Goal: Communication & Community: Answer question/provide support

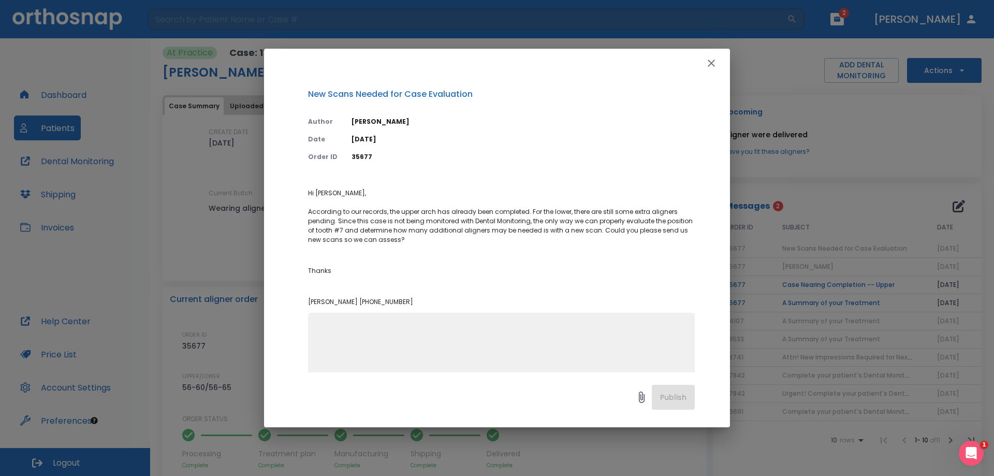
click at [643, 398] on icon at bounding box center [641, 397] width 12 height 12
click at [639, 399] on icon at bounding box center [641, 397] width 12 height 12
click at [641, 399] on icon at bounding box center [642, 396] width 6 height 11
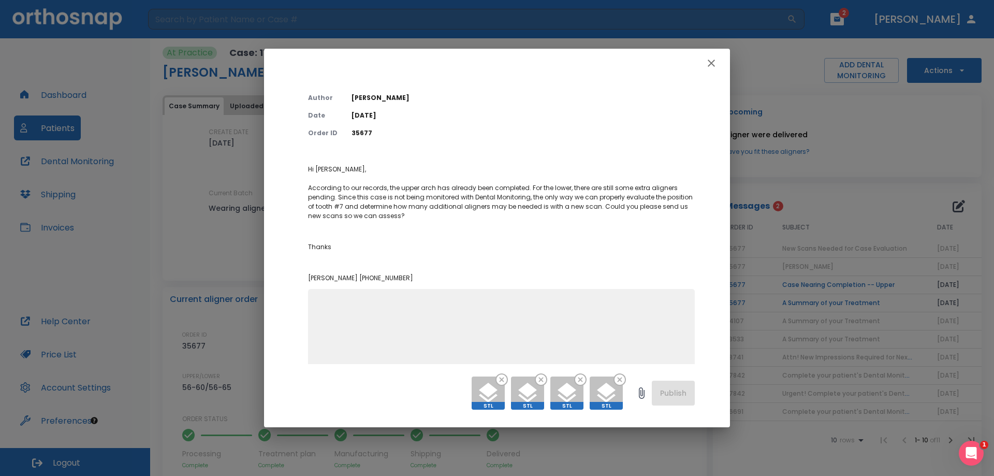
scroll to position [43, 0]
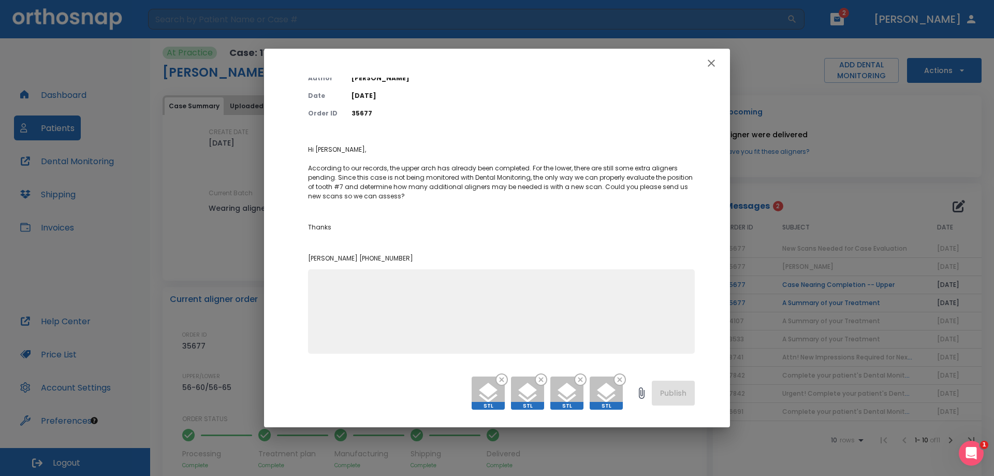
click at [659, 393] on div "STL STL STL STL Publish" at bounding box center [497, 395] width 466 height 63
click at [509, 321] on textarea at bounding box center [501, 315] width 374 height 71
type textarea "Updated scans included. Please advise on next steps."
click at [682, 386] on button "Publish" at bounding box center [673, 393] width 43 height 25
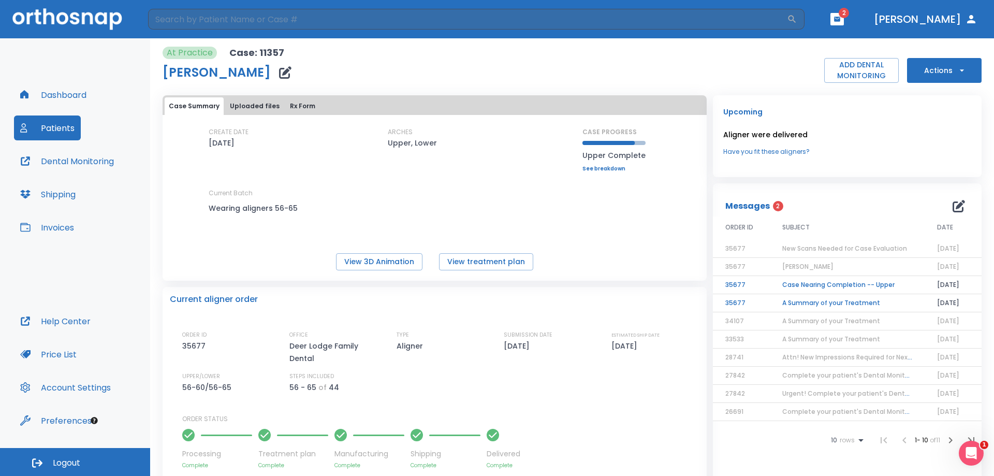
click at [840, 21] on icon "button" at bounding box center [837, 19] width 6 height 5
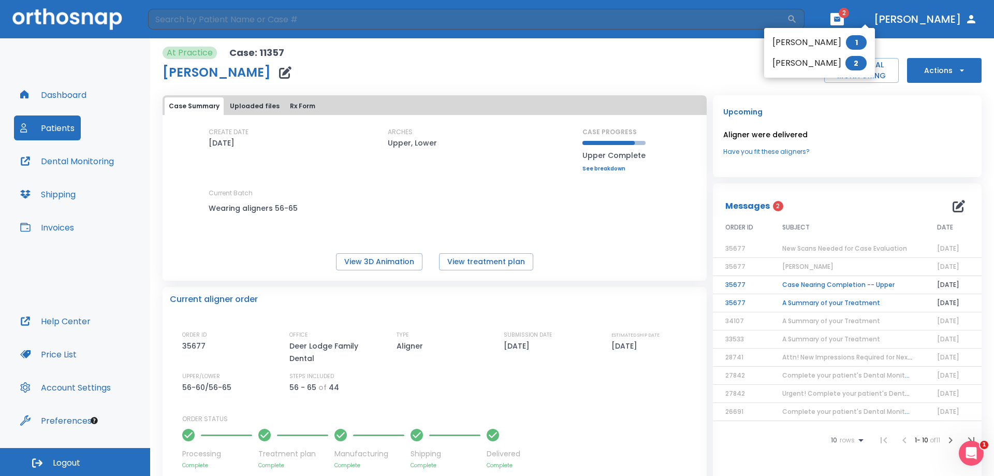
click at [835, 61] on li "[PERSON_NAME] 2" at bounding box center [819, 63] width 111 height 21
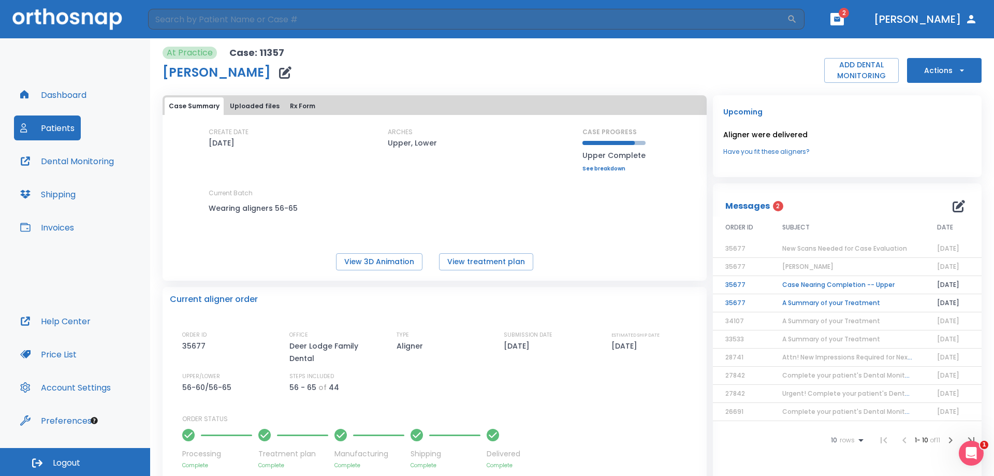
click at [927, 66] on button "Actions" at bounding box center [944, 70] width 75 height 25
click at [464, 53] on div at bounding box center [497, 238] width 994 height 476
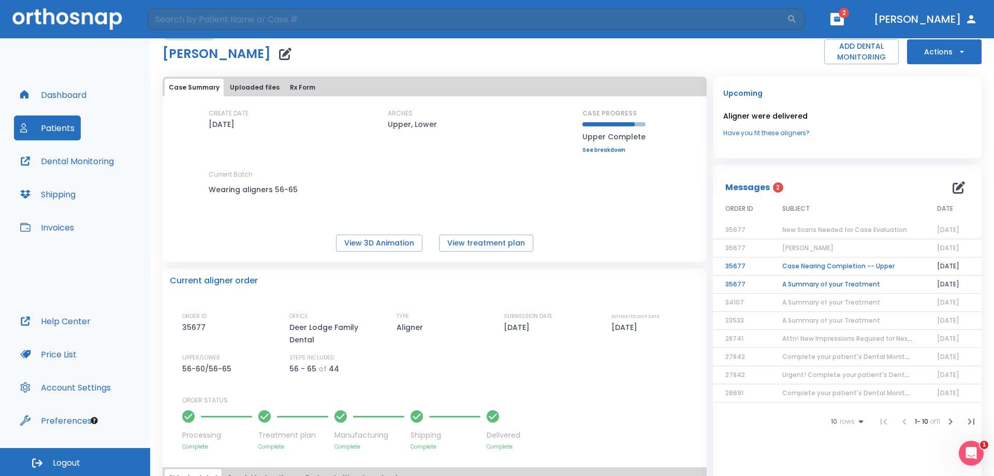
scroll to position [0, 0]
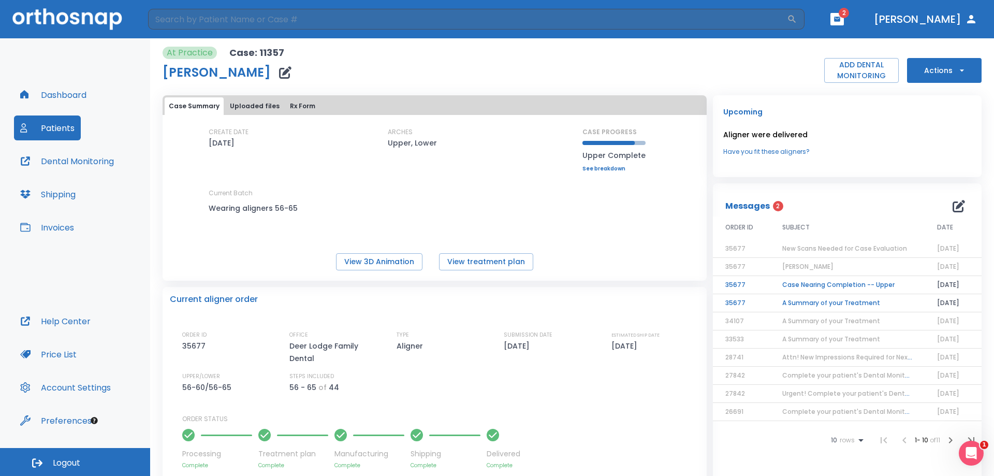
click at [252, 106] on button "Uploaded files" at bounding box center [255, 106] width 58 height 18
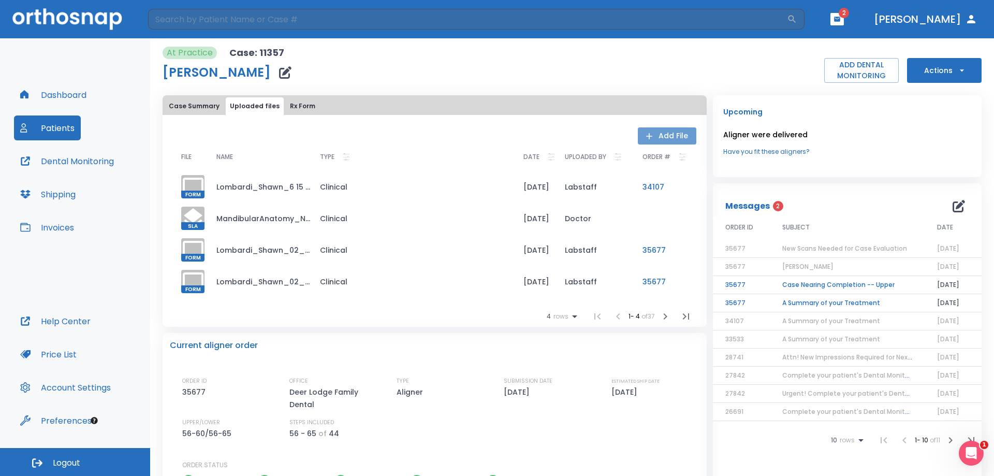
click at [673, 133] on button "Add File" at bounding box center [667, 135] width 59 height 17
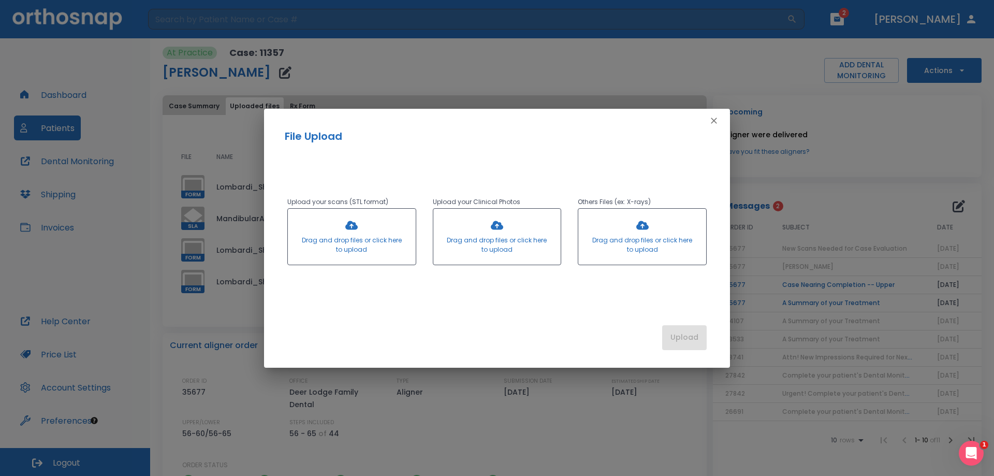
click at [370, 224] on div at bounding box center [352, 237] width 128 height 56
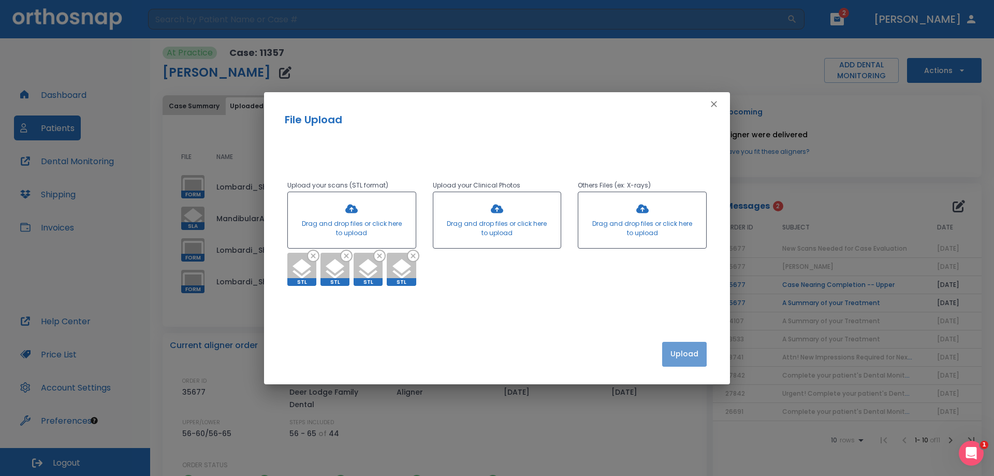
click at [667, 353] on button "Upload" at bounding box center [684, 354] width 45 height 25
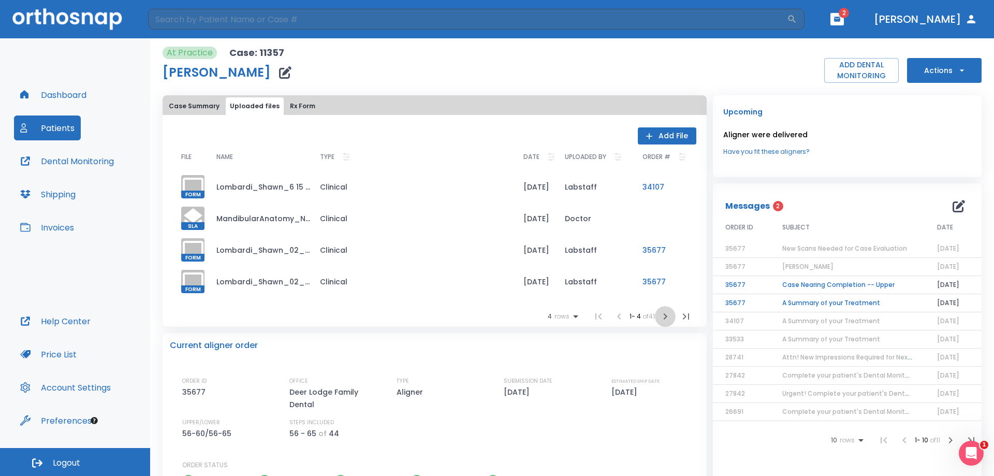
click at [663, 316] on icon "button" at bounding box center [665, 316] width 12 height 12
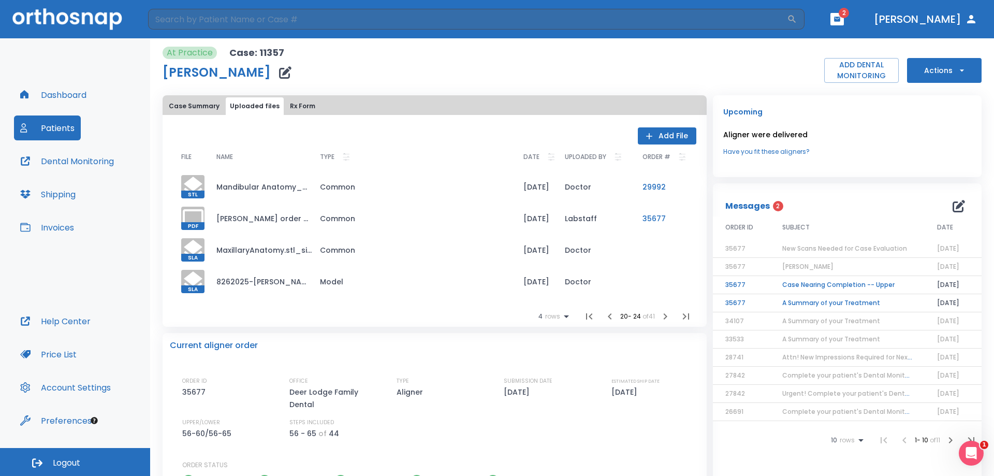
click at [867, 249] on span "New Scans Needed for Case Evaluation" at bounding box center [844, 248] width 125 height 9
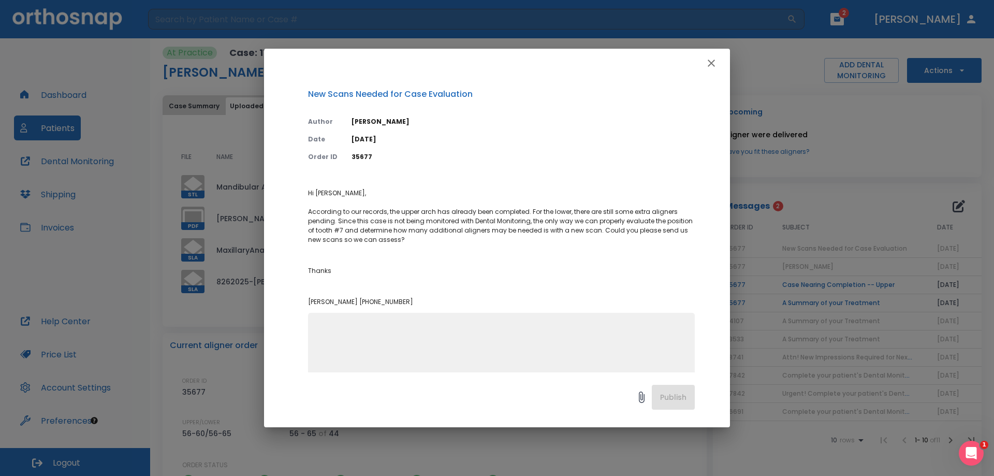
click at [492, 327] on textarea at bounding box center [501, 359] width 374 height 71
type textarea "New scans are in uploaded files. Thanks!"
click at [667, 388] on button "Publish" at bounding box center [673, 397] width 43 height 25
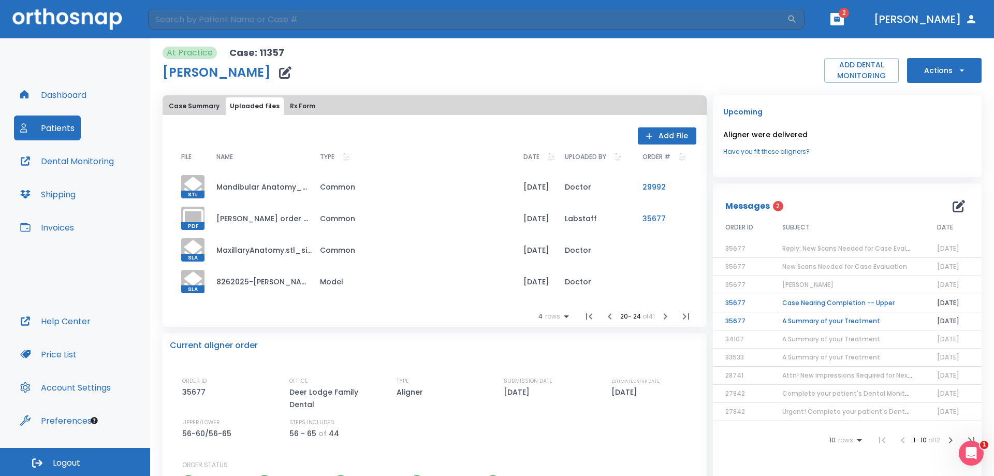
click at [844, 23] on button "button" at bounding box center [837, 19] width 13 height 12
click at [831, 69] on li "[PERSON_NAME] 2" at bounding box center [823, 66] width 111 height 21
click at [840, 21] on icon "button" at bounding box center [837, 19] width 6 height 5
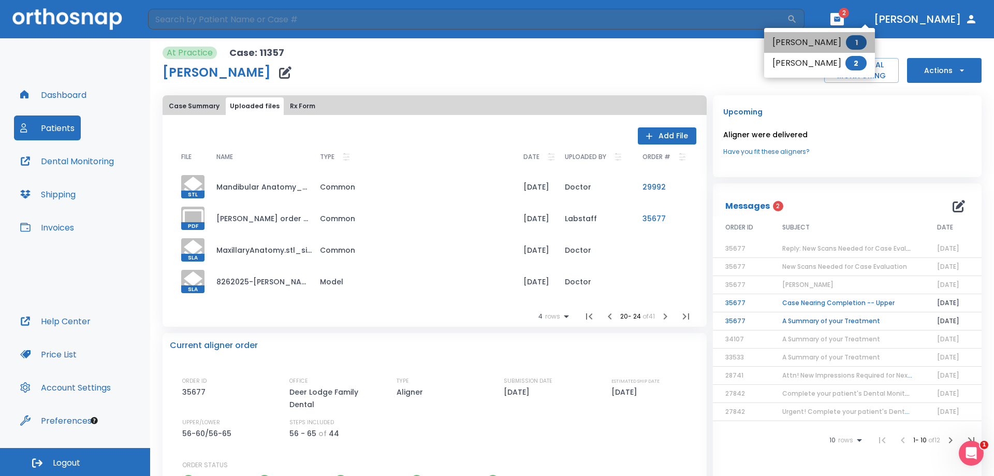
click at [812, 40] on li "[PERSON_NAME] 1" at bounding box center [819, 42] width 111 height 21
